Goal: Information Seeking & Learning: Learn about a topic

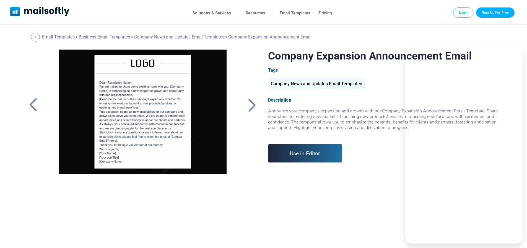
click at [158, 136] on div at bounding box center [143, 119] width 186 height 138
